Goal: Task Accomplishment & Management: Use online tool/utility

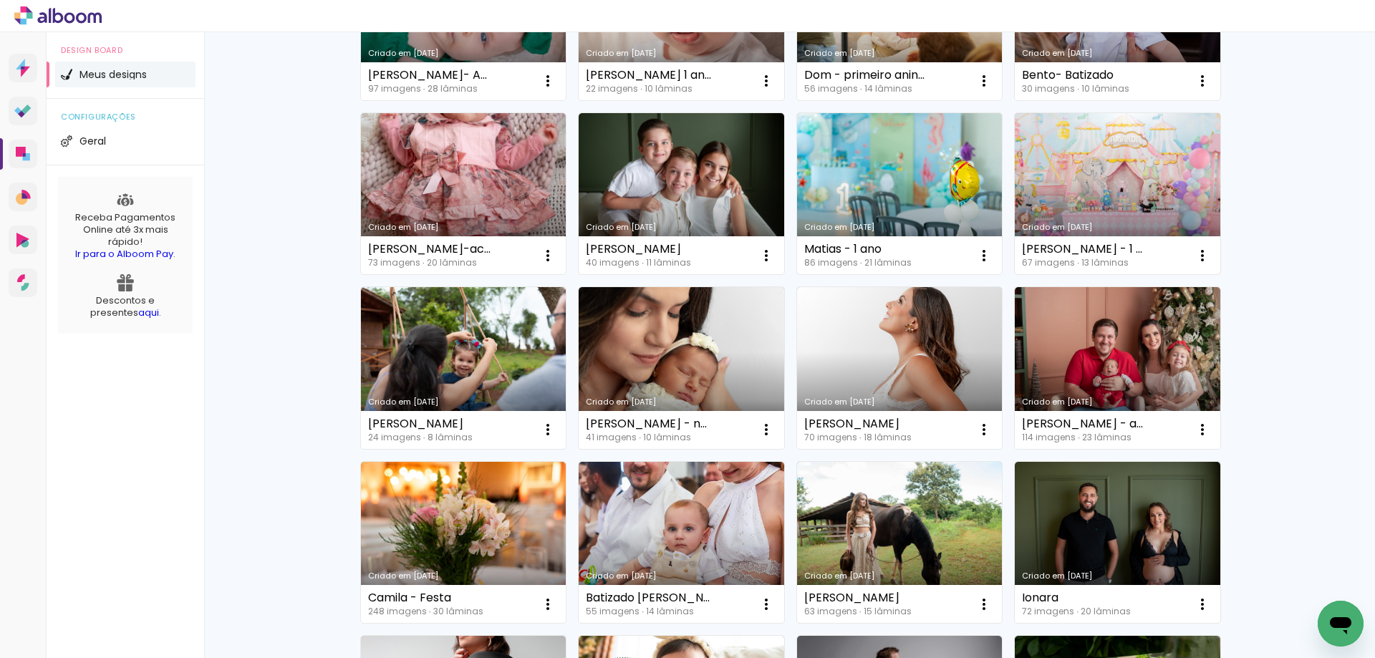
scroll to position [286, 0]
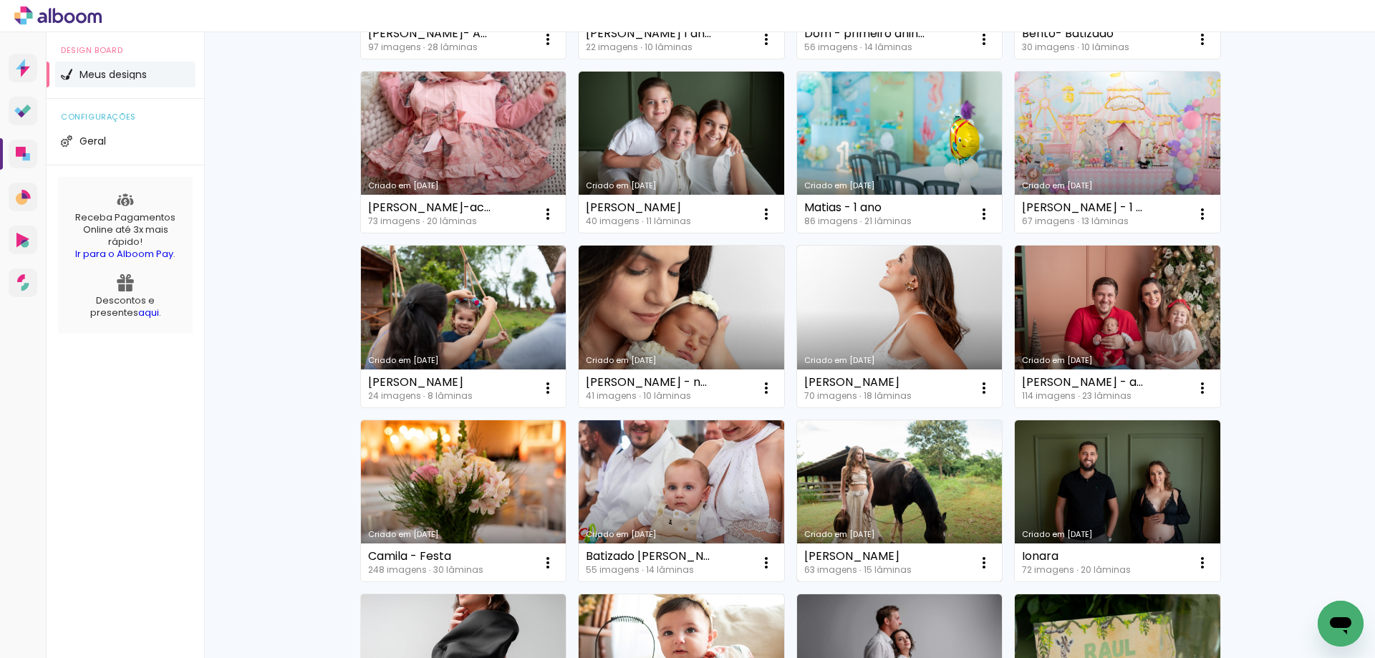
click at [936, 453] on link "Criado em [DATE]" at bounding box center [899, 501] width 205 height 162
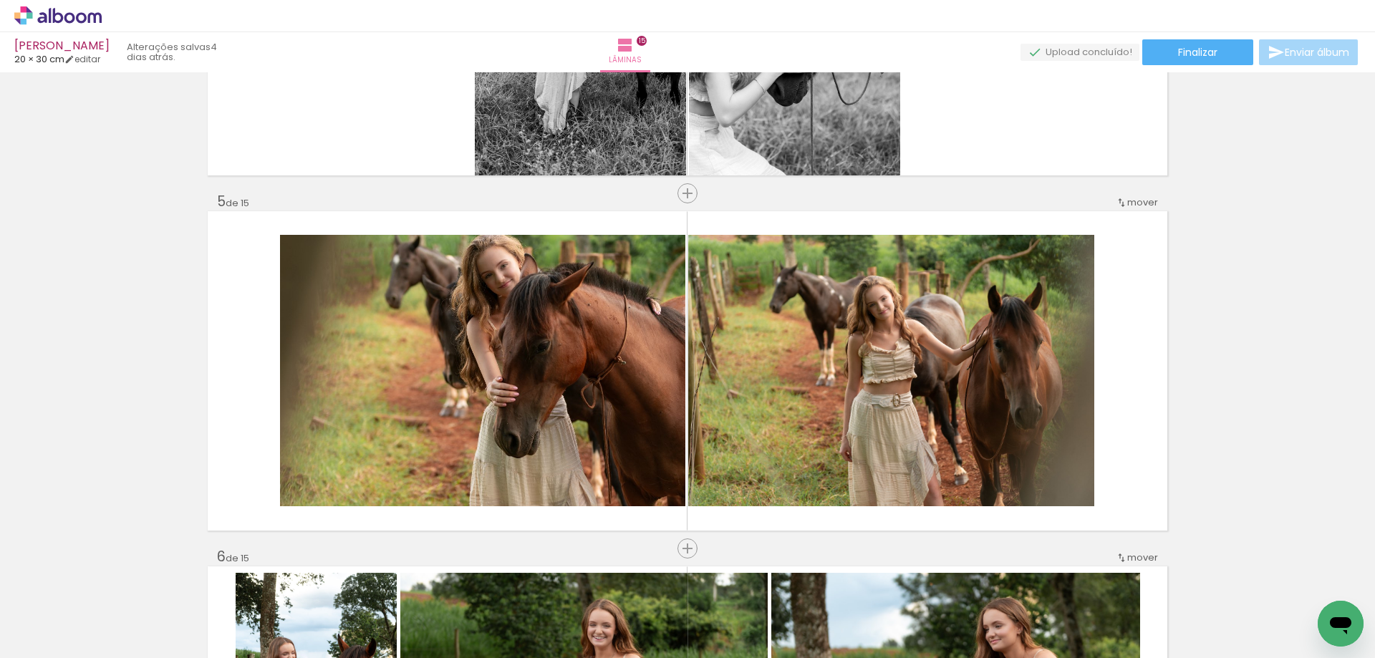
scroll to position [1360, 0]
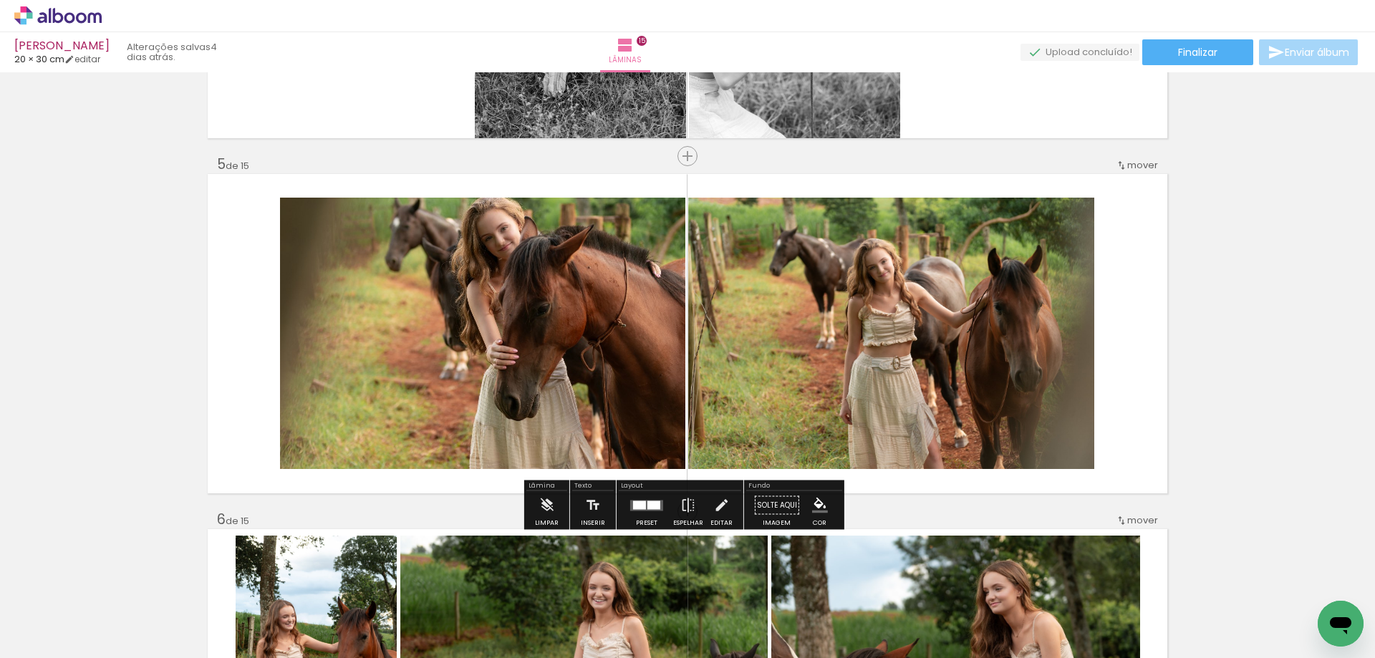
click at [652, 513] on div at bounding box center [646, 505] width 39 height 29
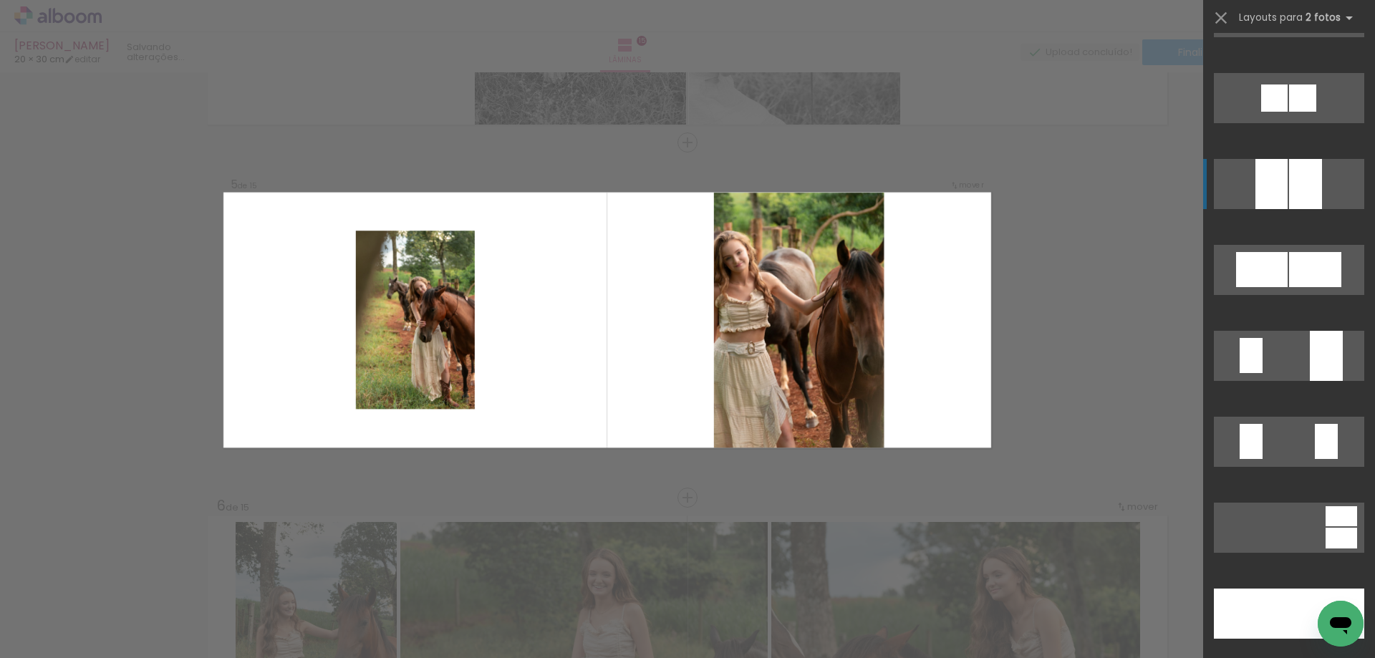
scroll to position [3580, 0]
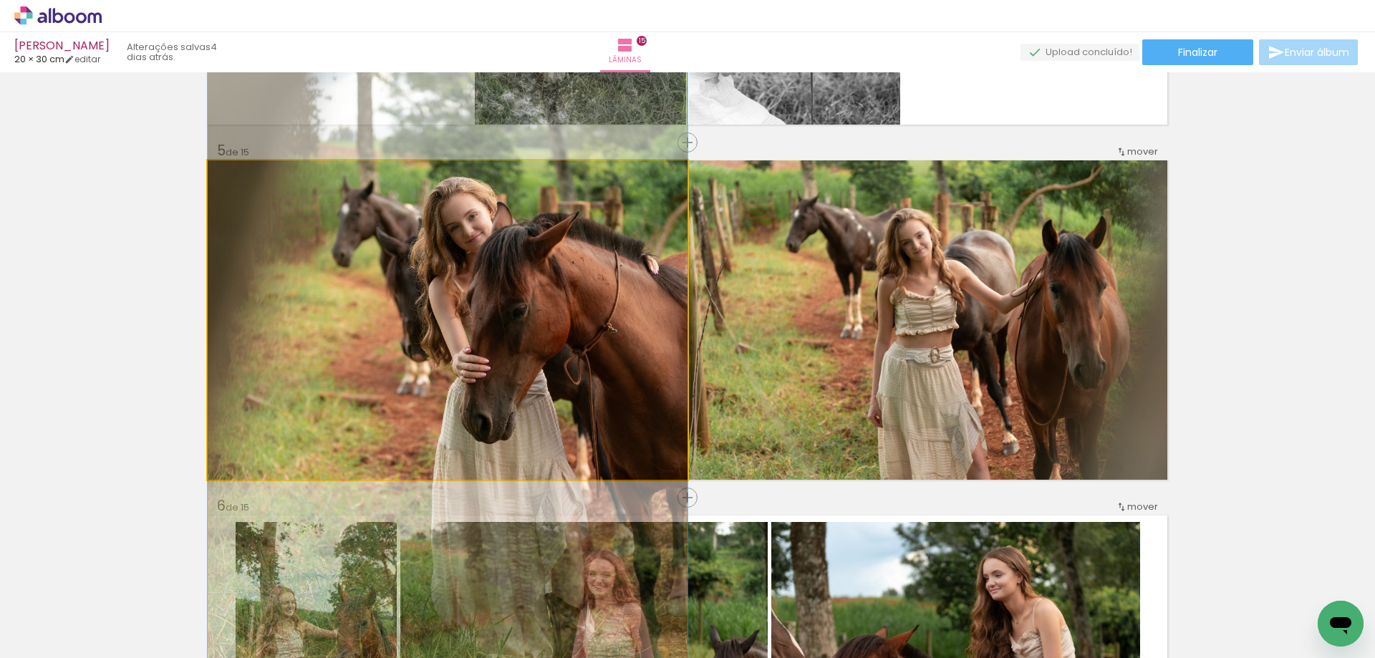
drag, startPoint x: 586, startPoint y: 278, endPoint x: 582, endPoint y: 309, distance: 31.0
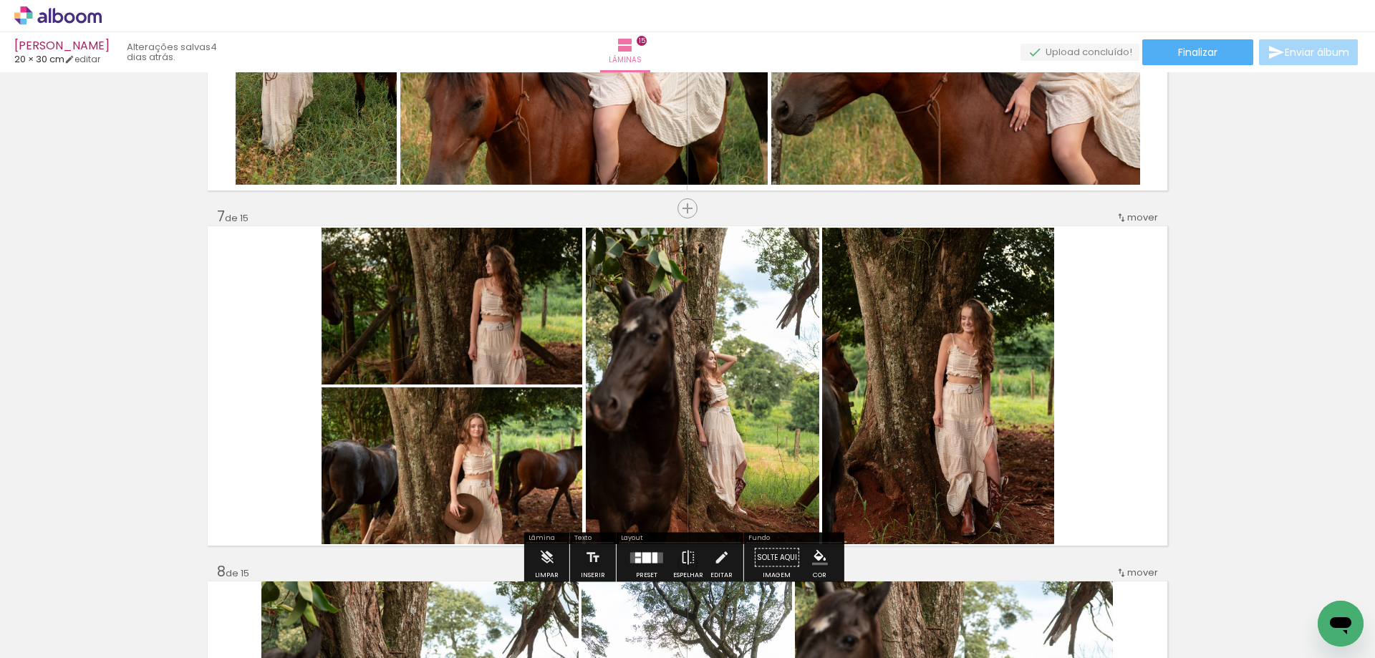
scroll to position [2090, 0]
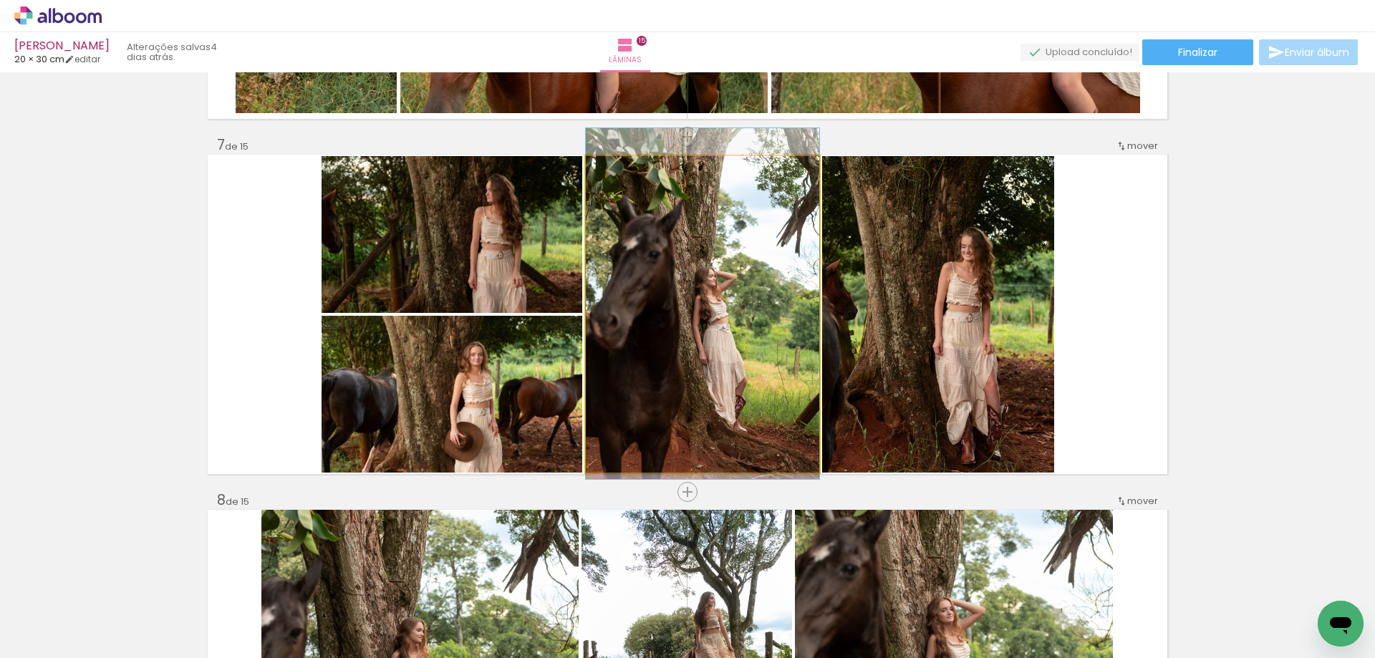
drag, startPoint x: 732, startPoint y: 324, endPoint x: 748, endPoint y: 318, distance: 17.7
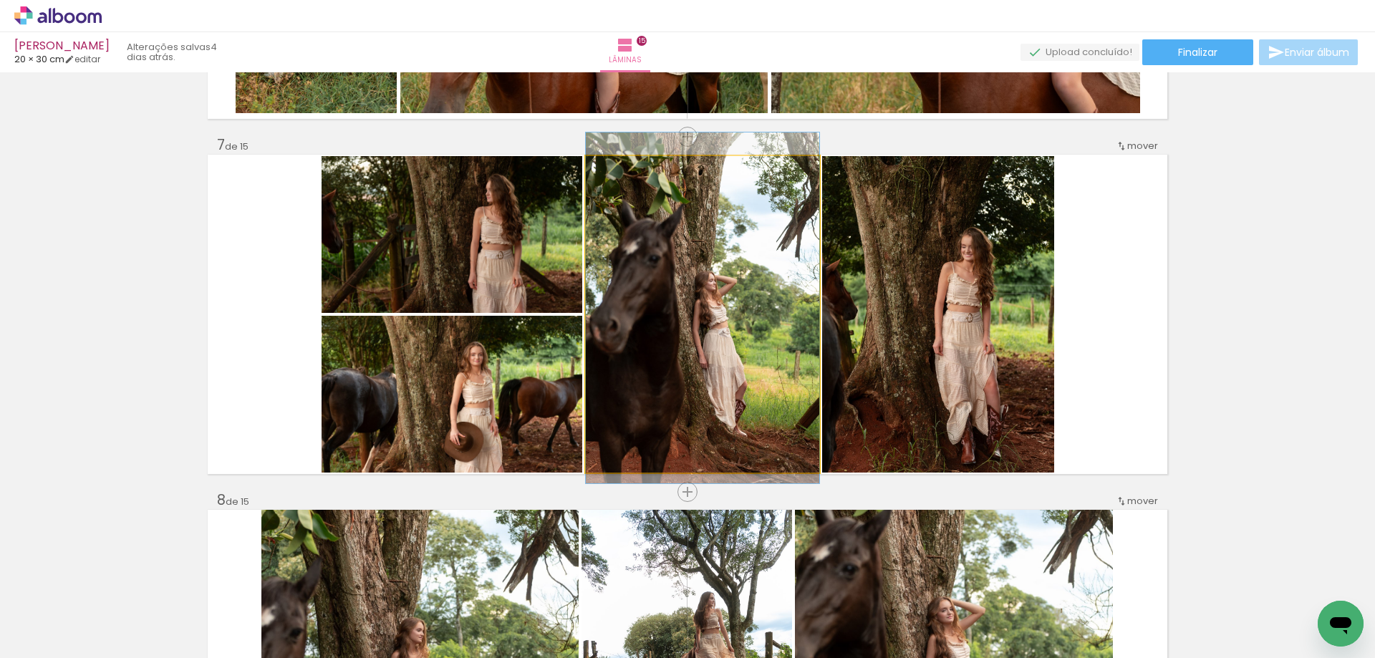
click at [745, 319] on quentale-photo at bounding box center [702, 314] width 233 height 316
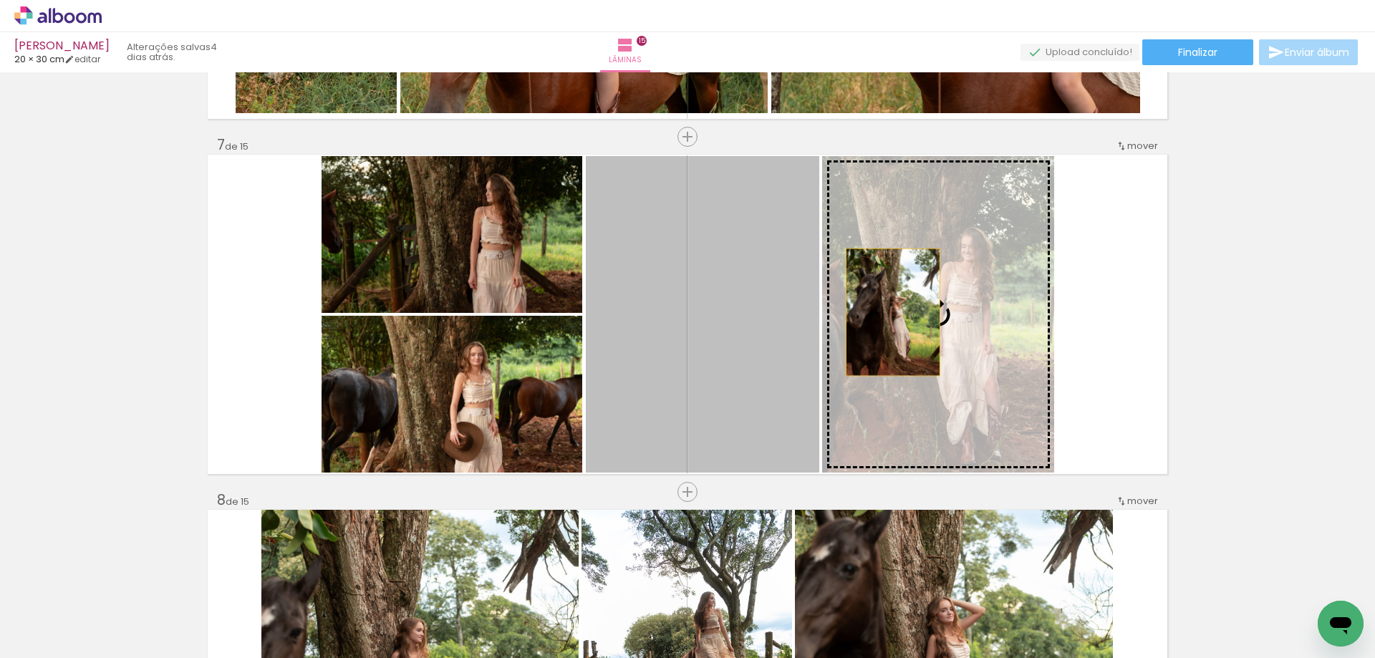
drag, startPoint x: 744, startPoint y: 314, endPoint x: 887, endPoint y: 312, distance: 143.2
click at [0, 0] on slot at bounding box center [0, 0] width 0 height 0
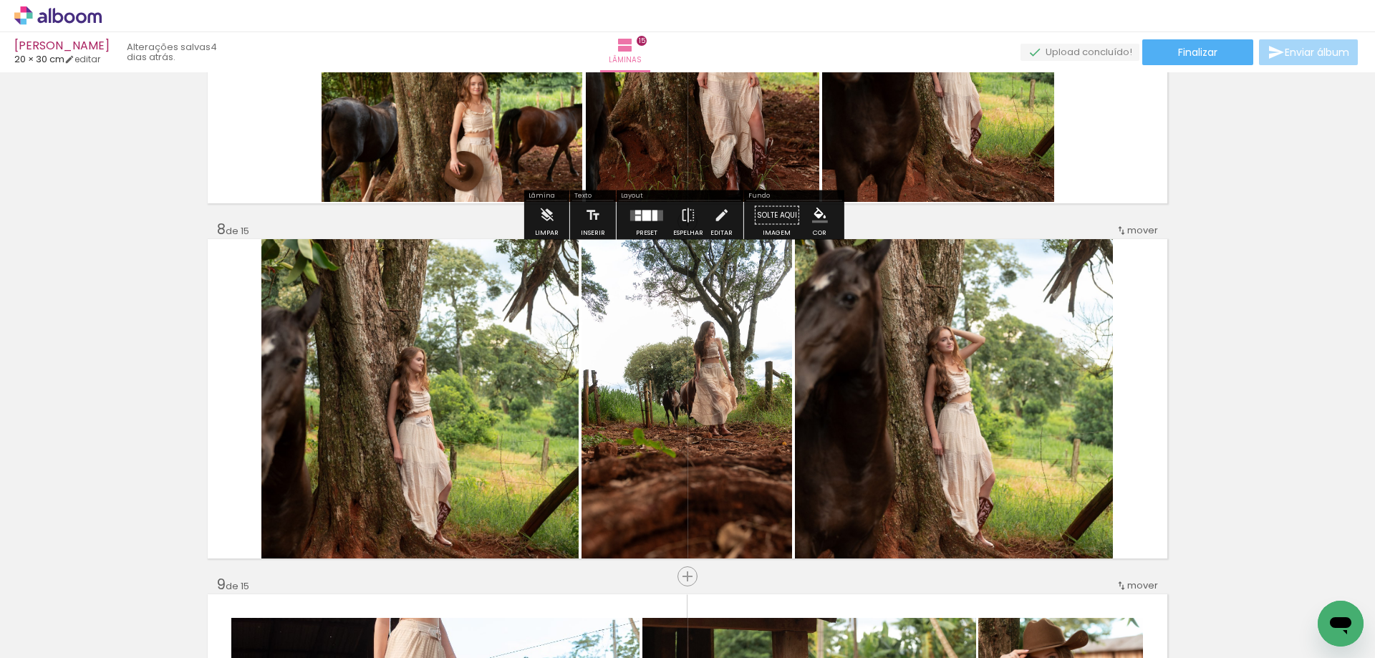
scroll to position [2448, 0]
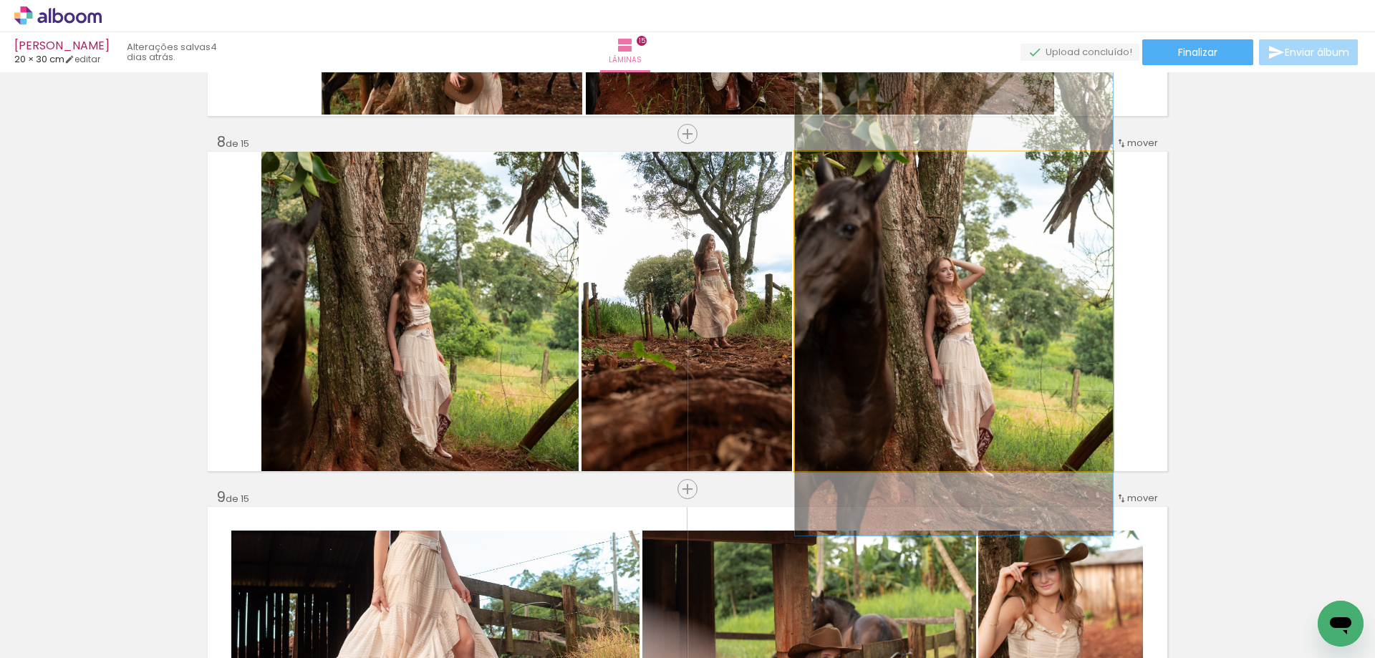
drag, startPoint x: 1050, startPoint y: 404, endPoint x: 1055, endPoint y: 422, distance: 18.4
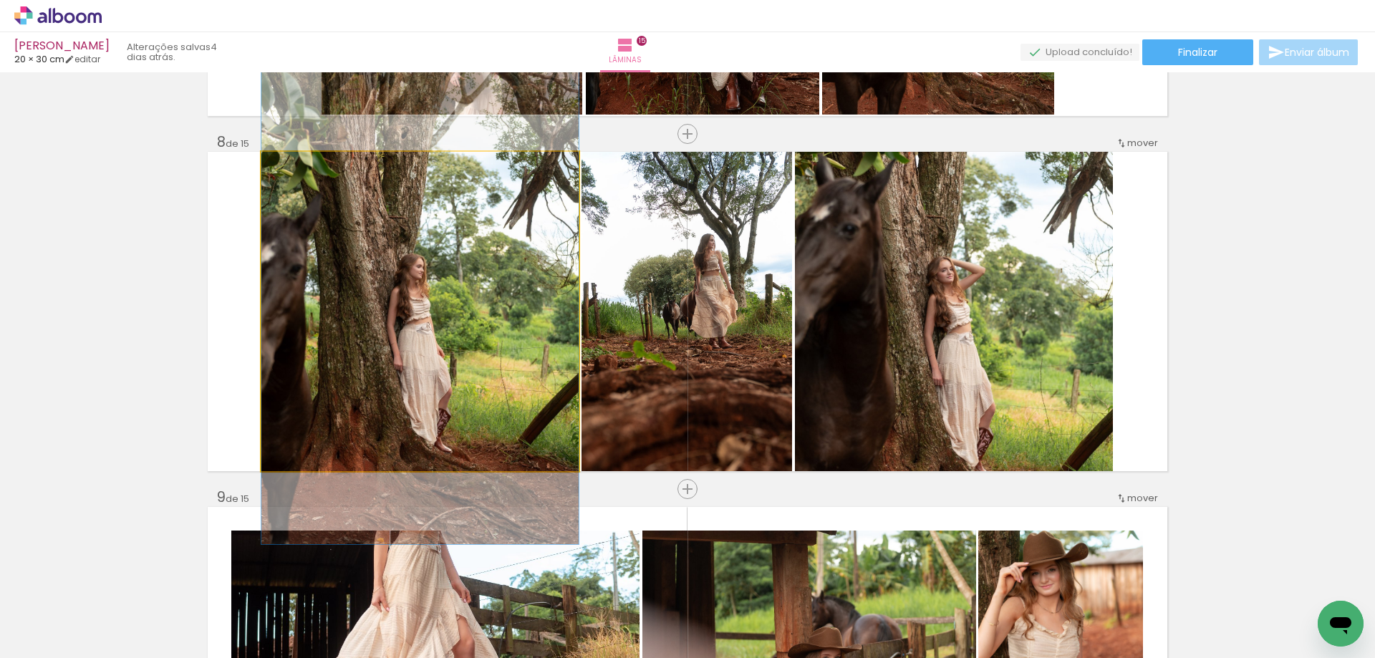
drag, startPoint x: 516, startPoint y: 344, endPoint x: 533, endPoint y: 338, distance: 18.1
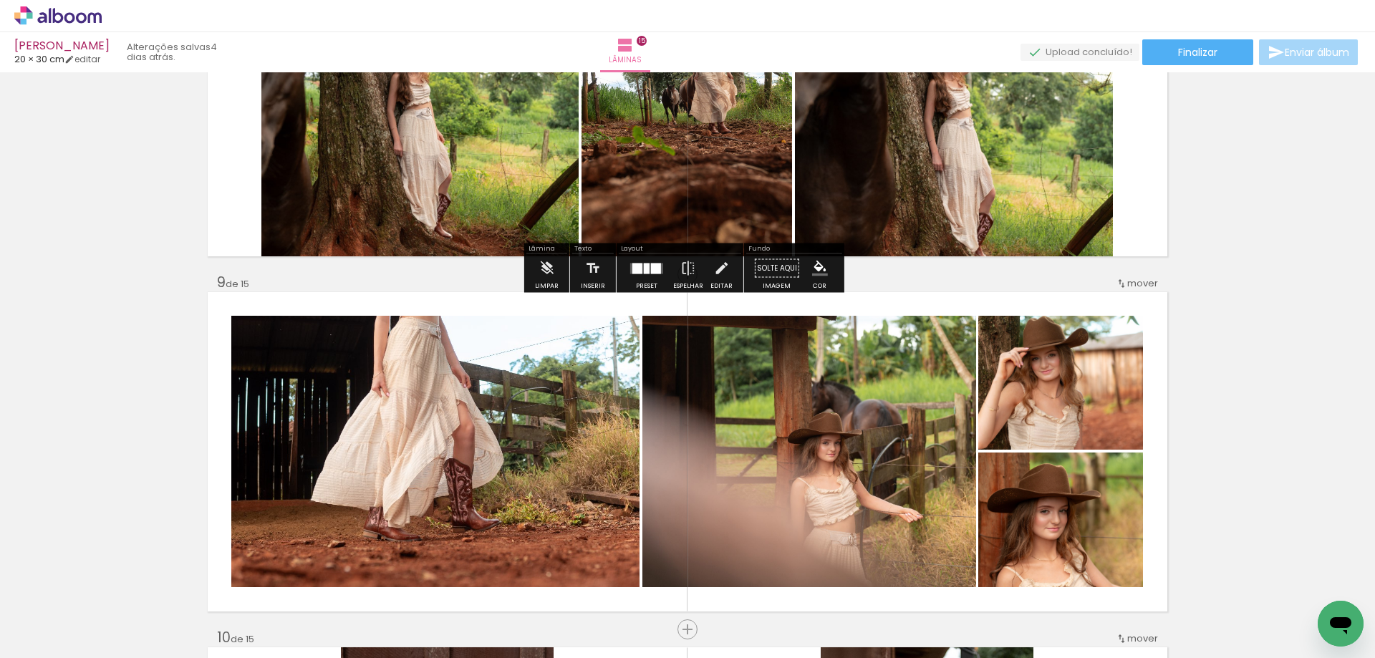
scroll to position [2806, 0]
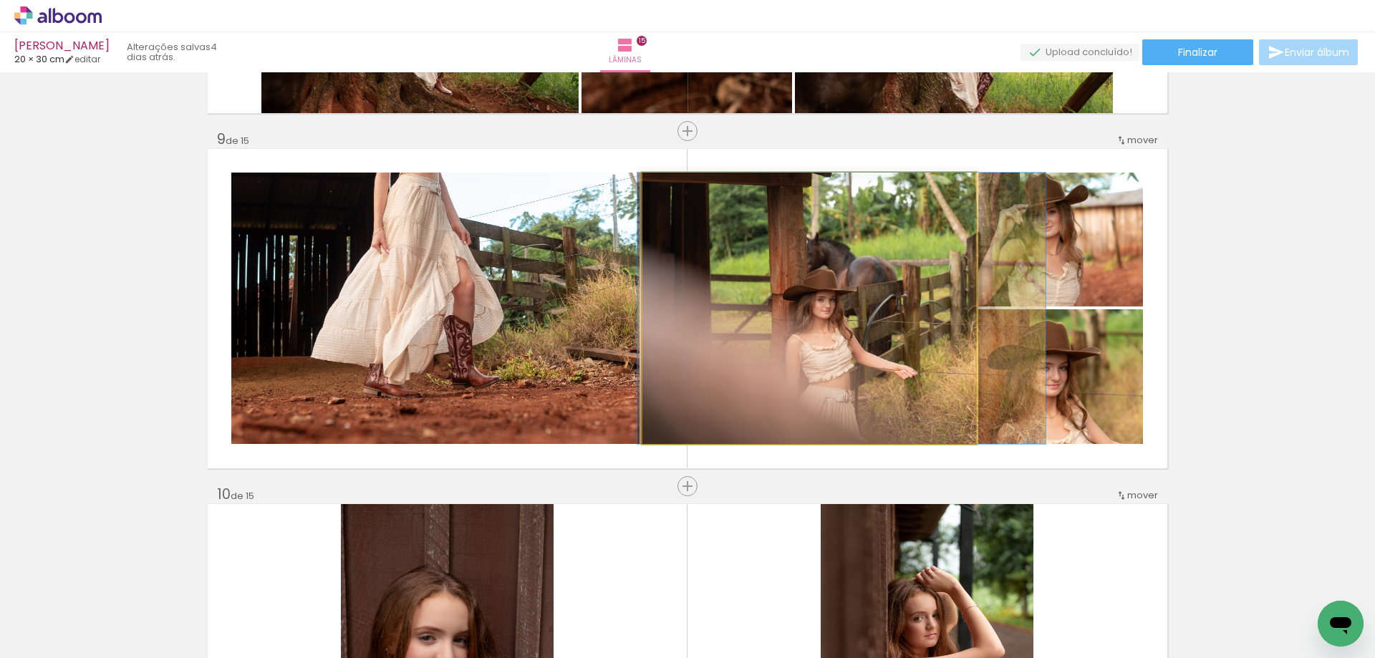
drag, startPoint x: 832, startPoint y: 414, endPoint x: 827, endPoint y: 399, distance: 15.8
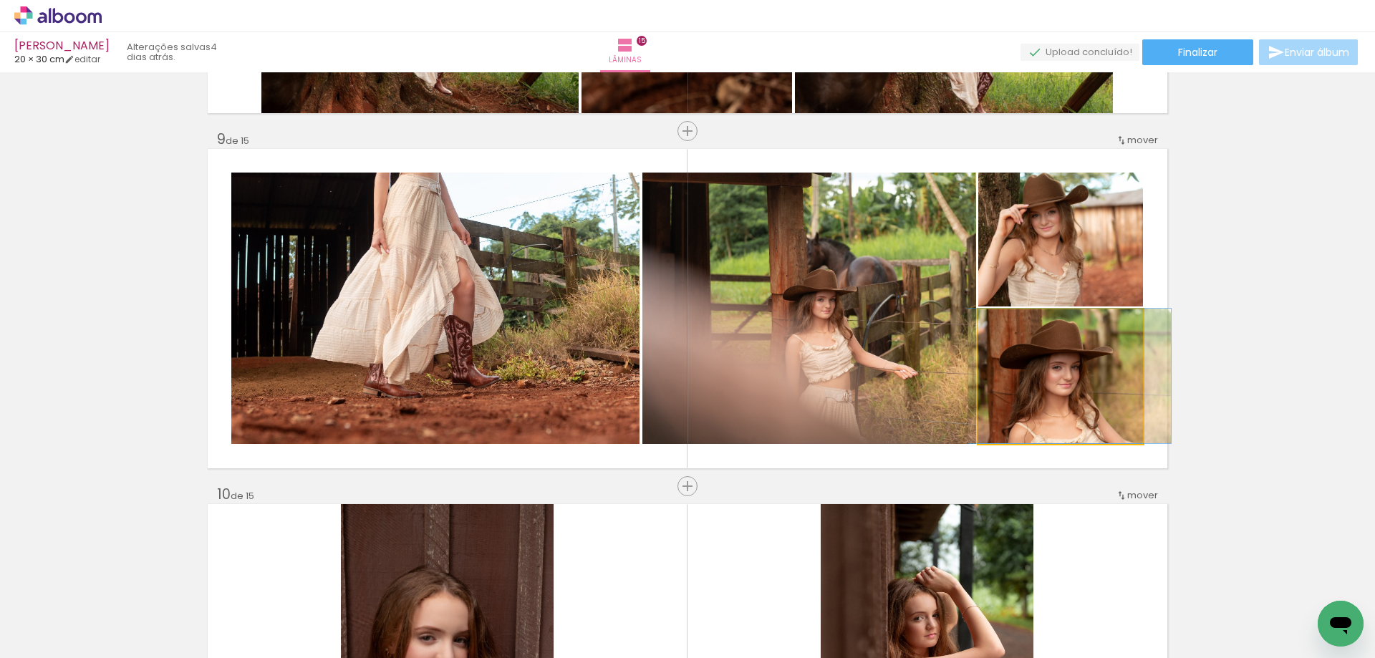
drag, startPoint x: 1068, startPoint y: 407, endPoint x: 1080, endPoint y: 405, distance: 12.5
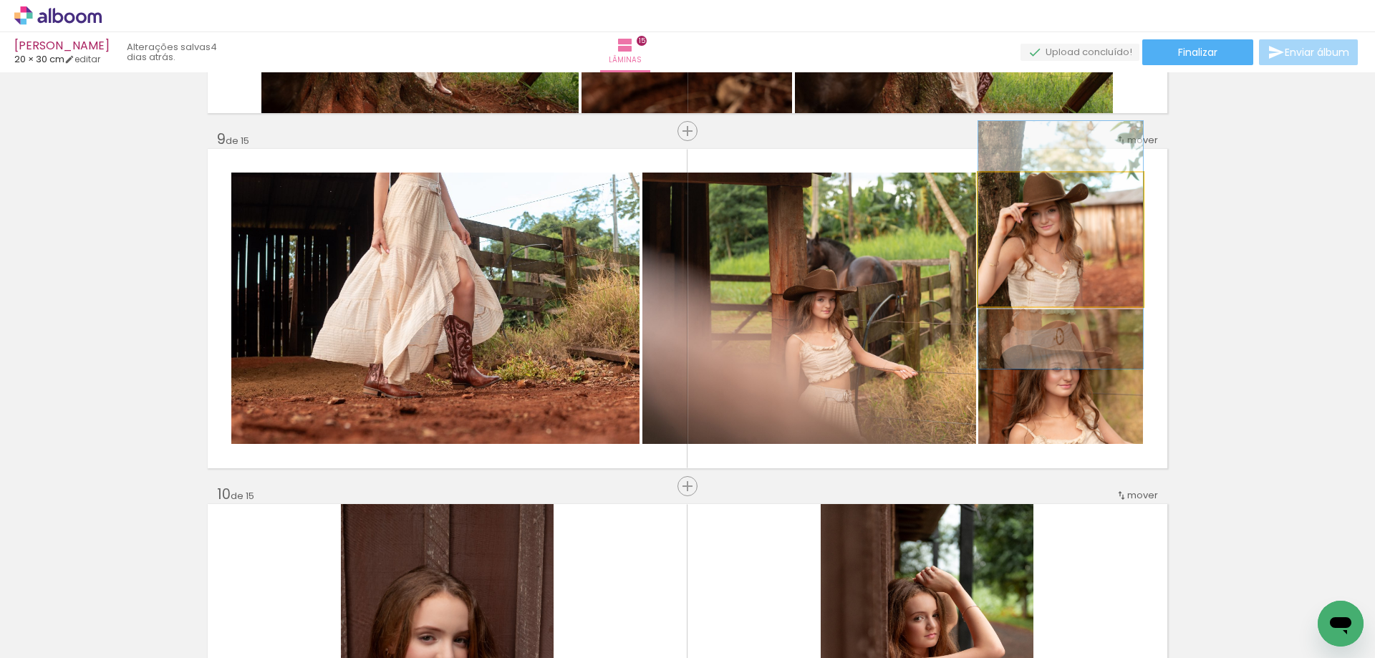
drag, startPoint x: 1078, startPoint y: 256, endPoint x: 1101, endPoint y: 255, distance: 23.7
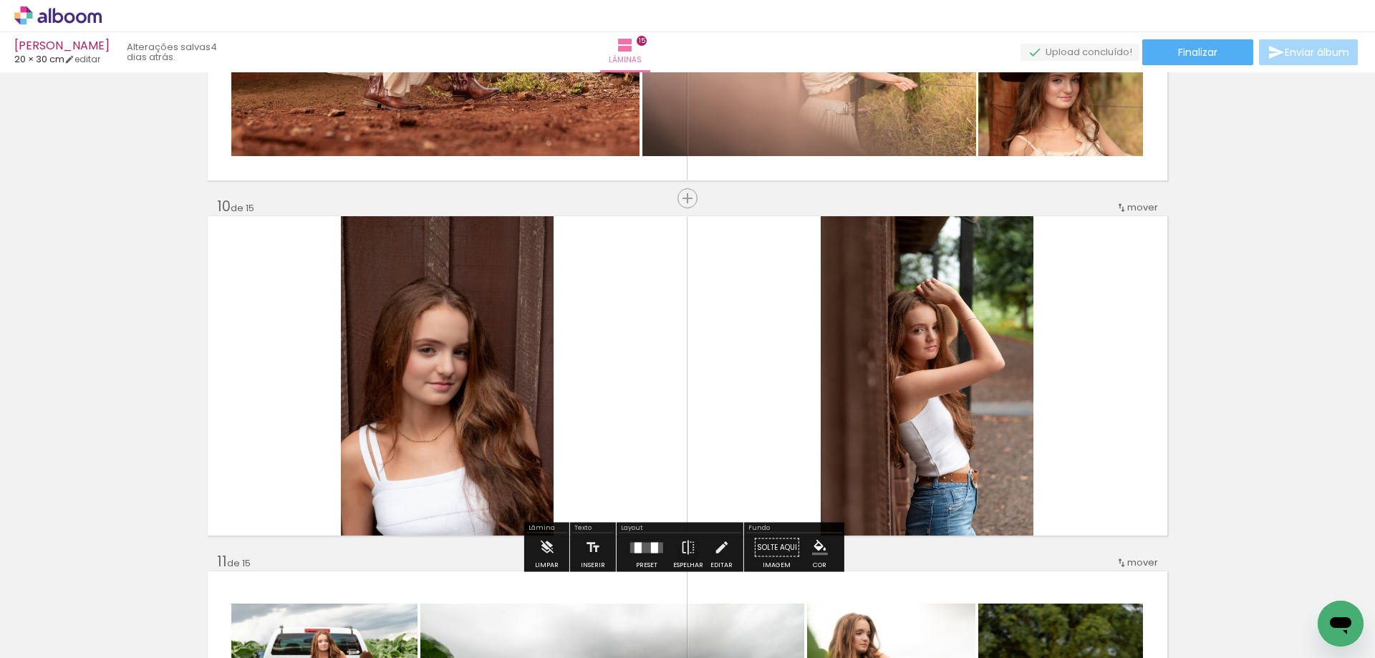
scroll to position [3237, 0]
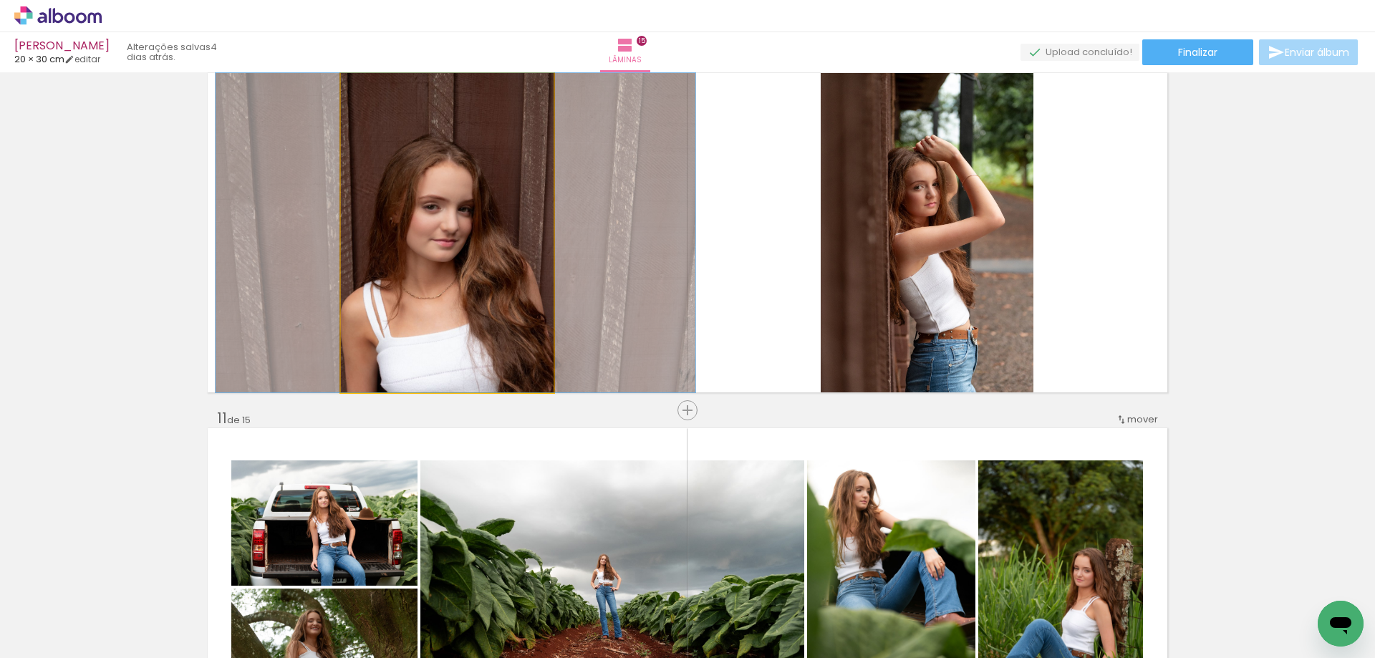
drag, startPoint x: 464, startPoint y: 261, endPoint x: 468, endPoint y: 230, distance: 31.8
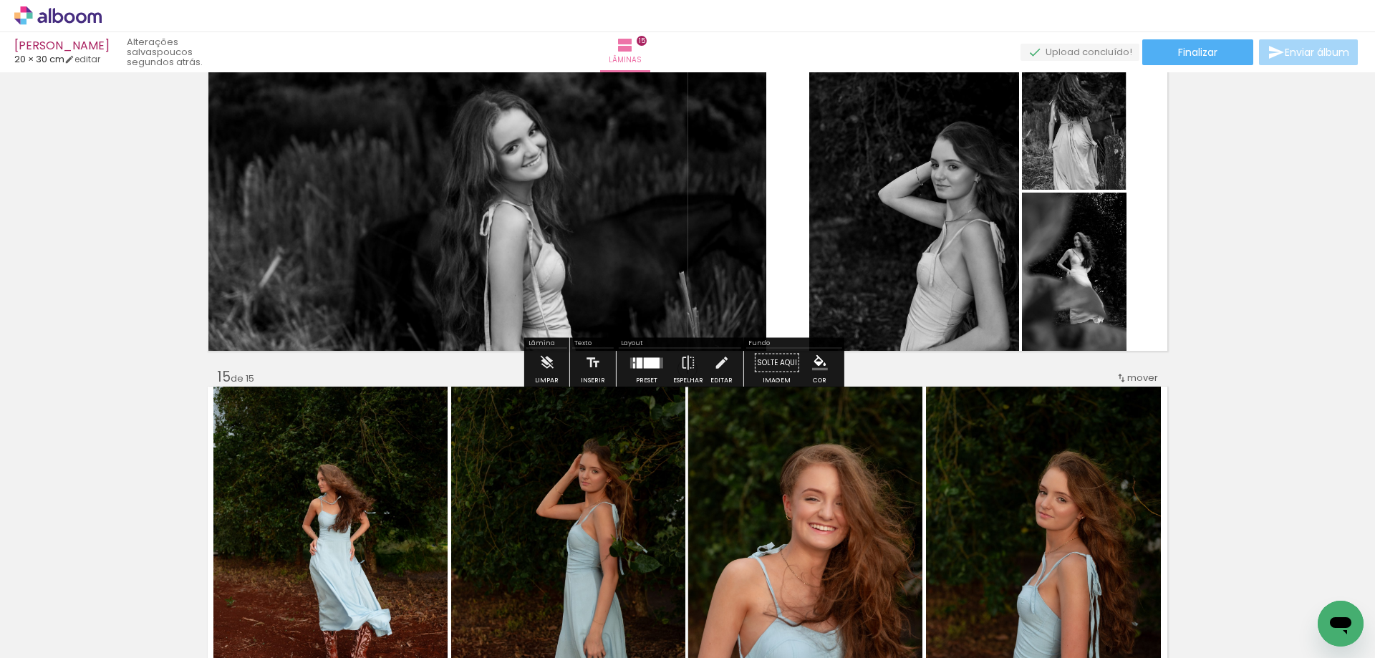
scroll to position [4956, 0]
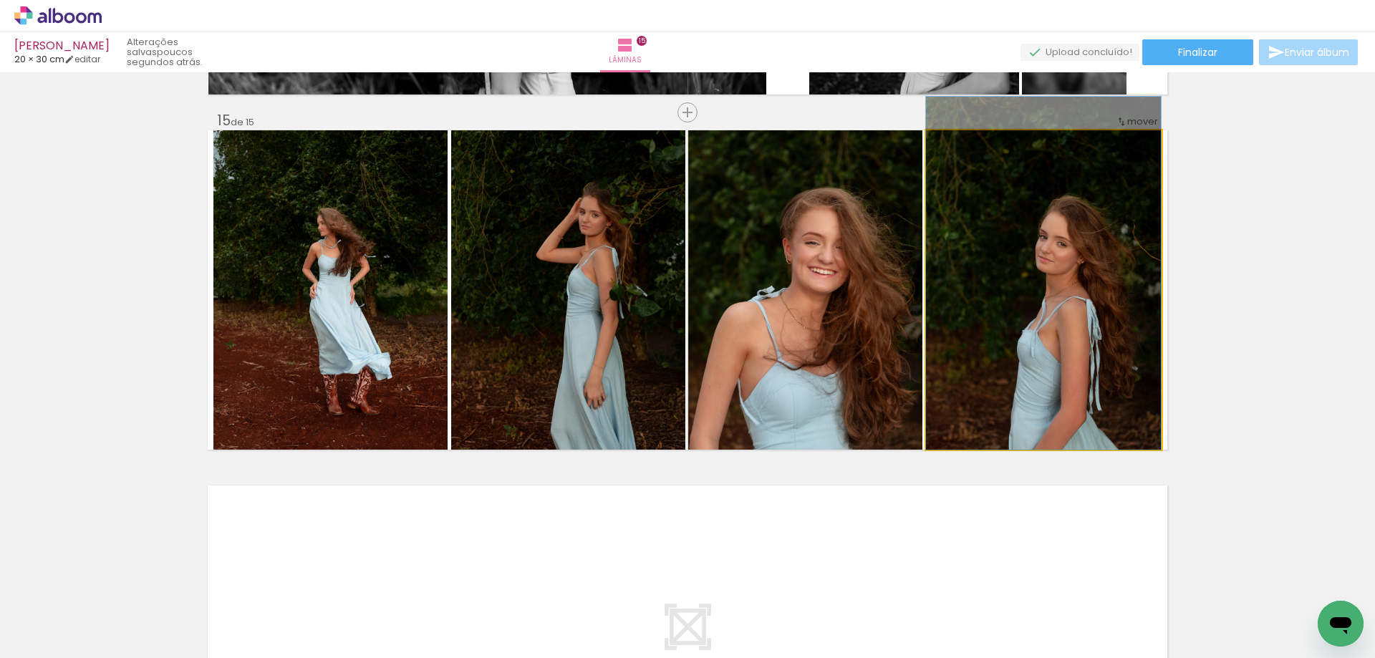
drag, startPoint x: 1041, startPoint y: 373, endPoint x: 1033, endPoint y: 358, distance: 17.0
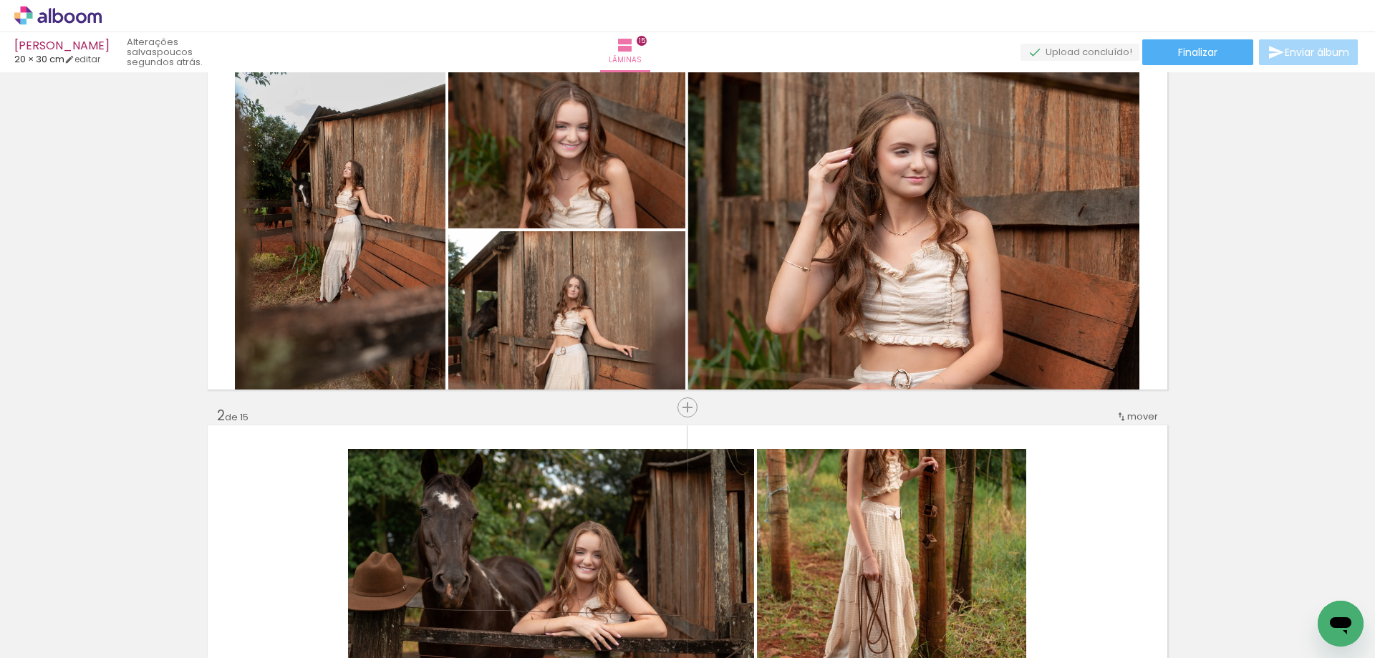
scroll to position [0, 0]
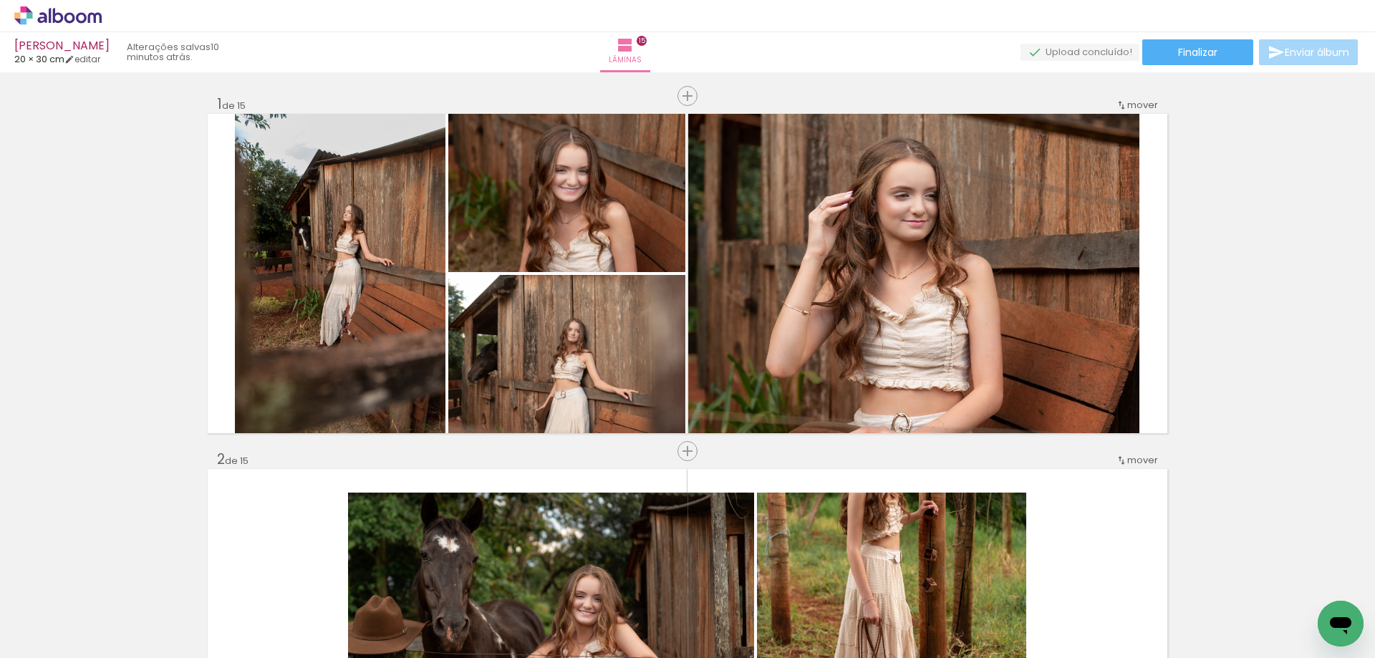
scroll to position [3580, 0]
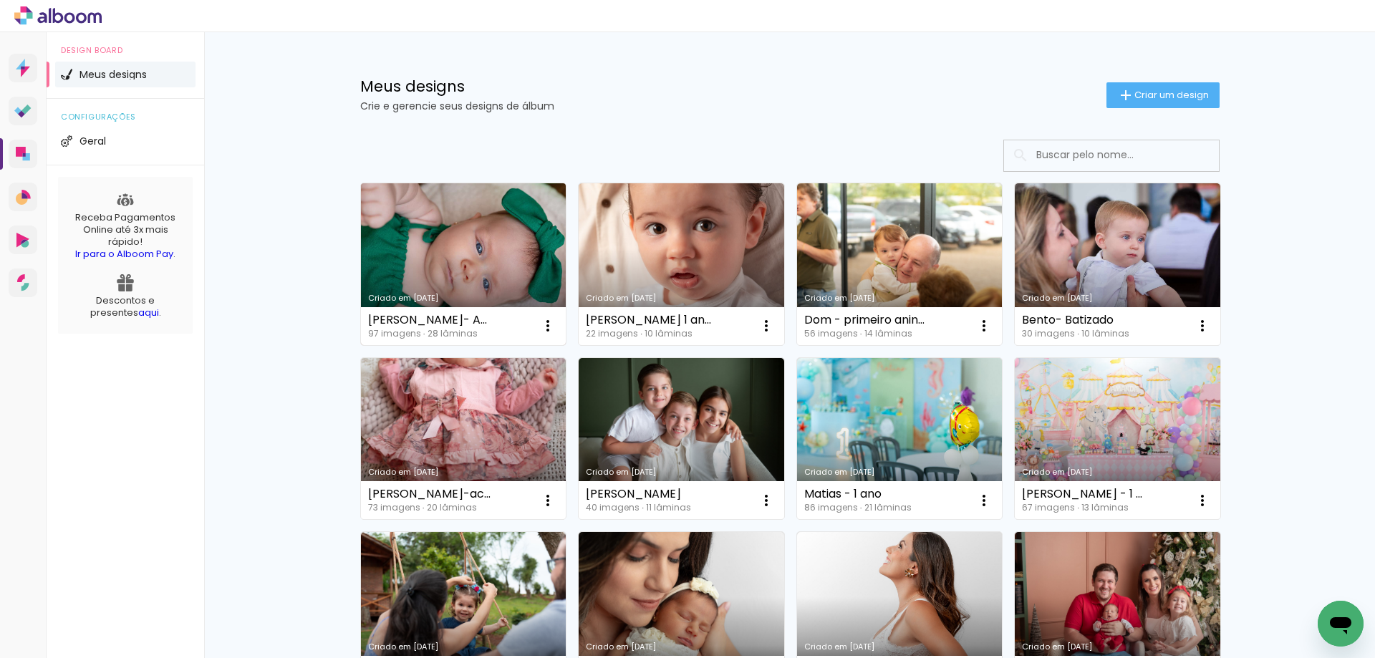
click at [401, 254] on link "Criado em [DATE]" at bounding box center [463, 264] width 205 height 162
